Goal: Navigation & Orientation: Find specific page/section

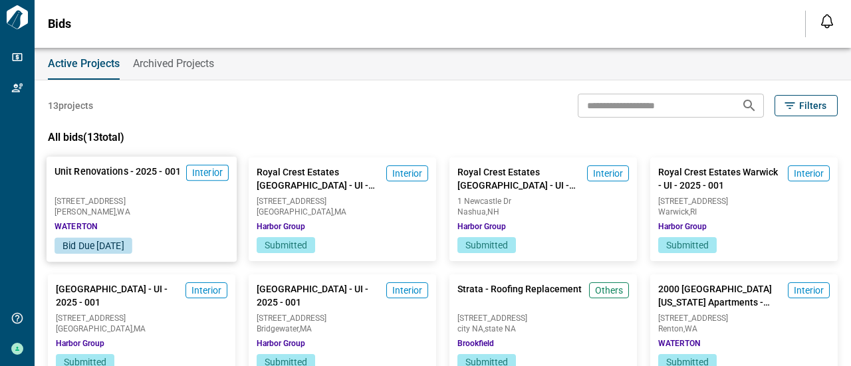
click at [208, 170] on span "Interior" at bounding box center [207, 172] width 31 height 13
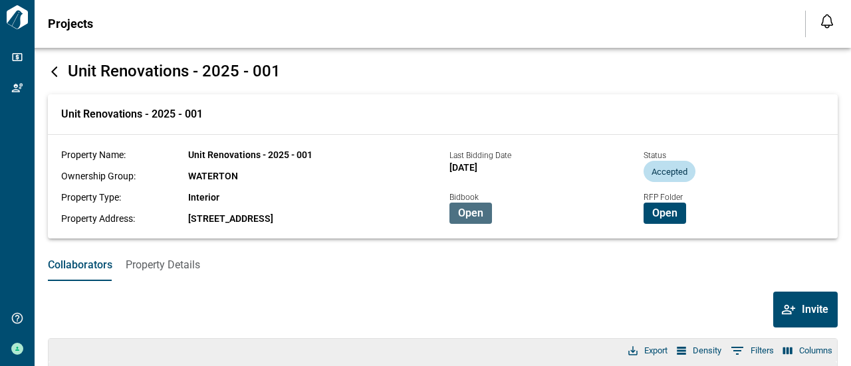
click at [458, 215] on span "Open" at bounding box center [470, 213] width 25 height 13
click at [668, 212] on span "Open" at bounding box center [664, 213] width 25 height 13
click at [55, 72] on icon at bounding box center [54, 71] width 13 height 13
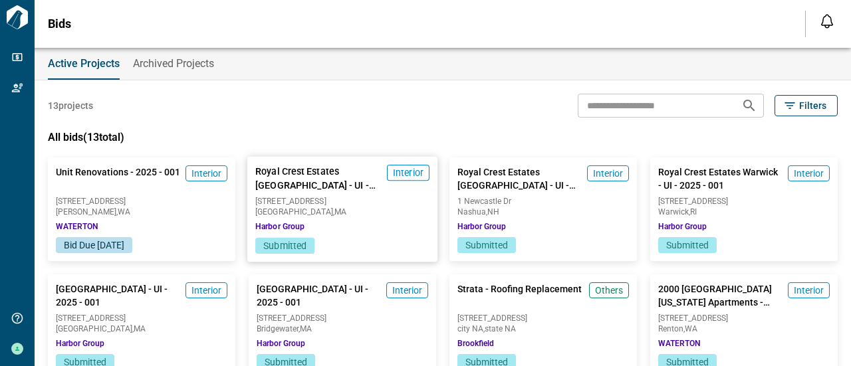
click at [367, 235] on div "Royal Crest Estates Marlboro - UI - 2025 - 001 Interior 19 Royal Crest Dr Marlb…" at bounding box center [342, 197] width 190 height 81
